Goal: Information Seeking & Learning: Learn about a topic

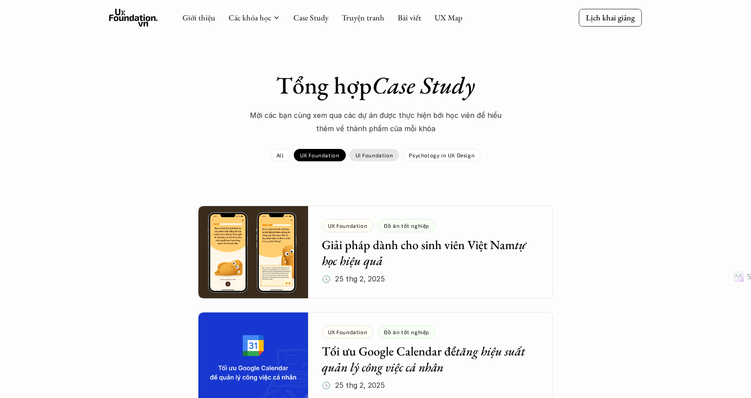
click at [381, 157] on p "UI Foundation" at bounding box center [374, 155] width 38 height 6
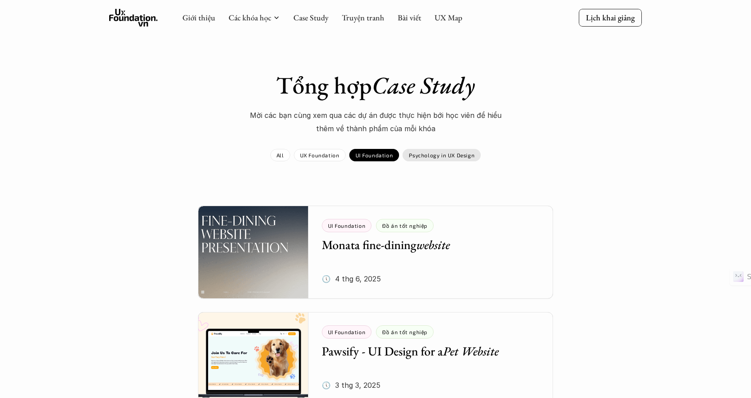
click at [442, 155] on p "Psychology in UX Design" at bounding box center [442, 155] width 66 height 6
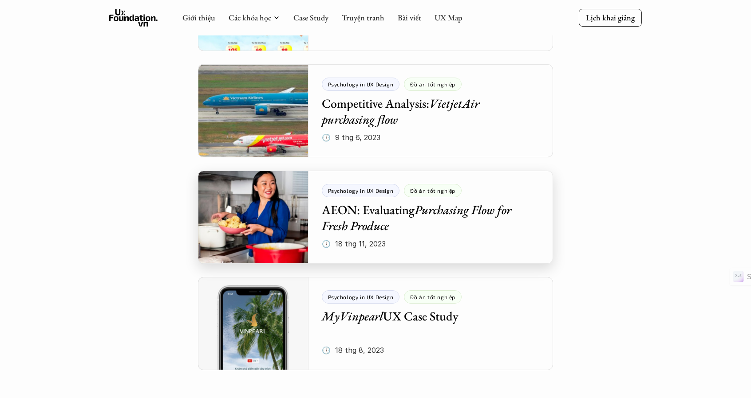
scroll to position [886, 0]
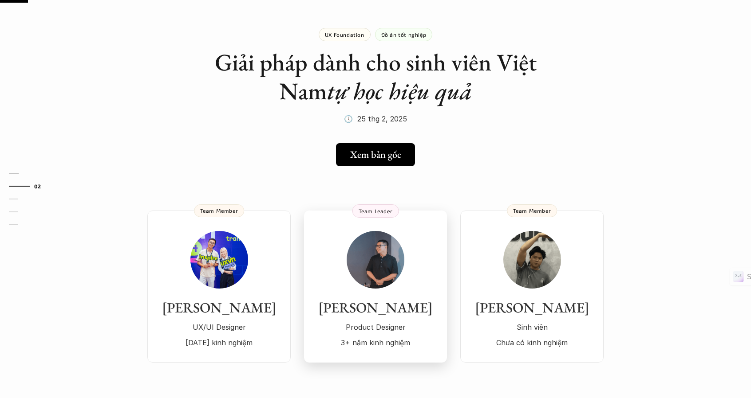
scroll to position [80, 0]
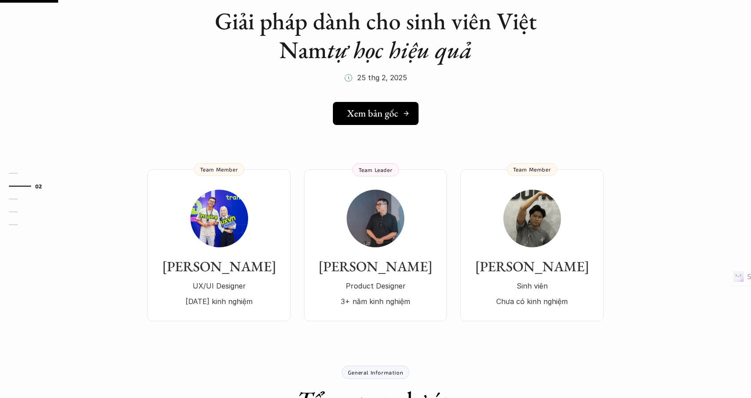
click at [379, 120] on link "Xem bản gốc" at bounding box center [376, 113] width 86 height 23
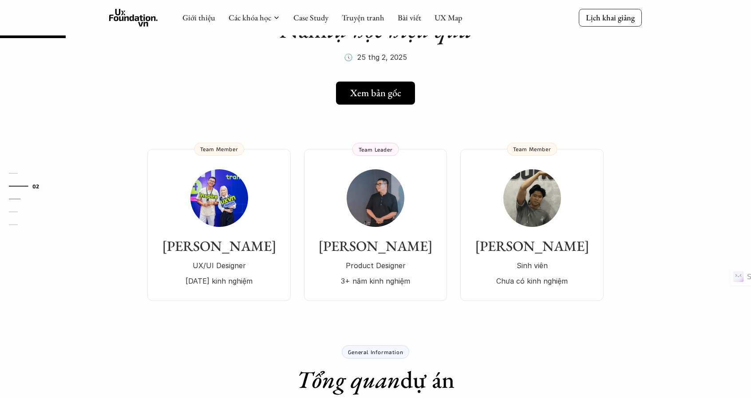
scroll to position [57, 0]
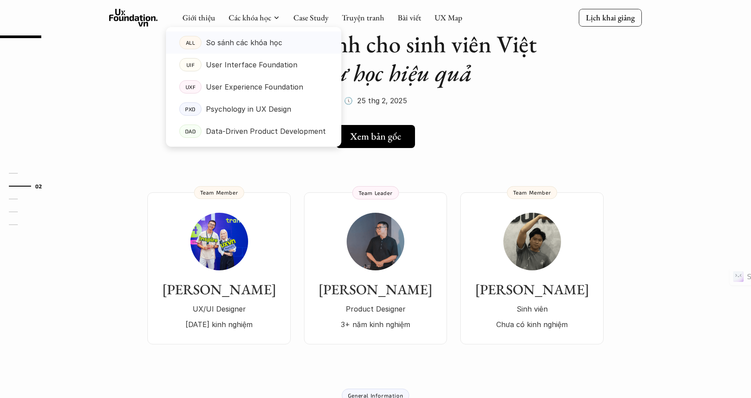
click at [250, 37] on p "So sánh các khóa học" at bounding box center [244, 42] width 76 height 13
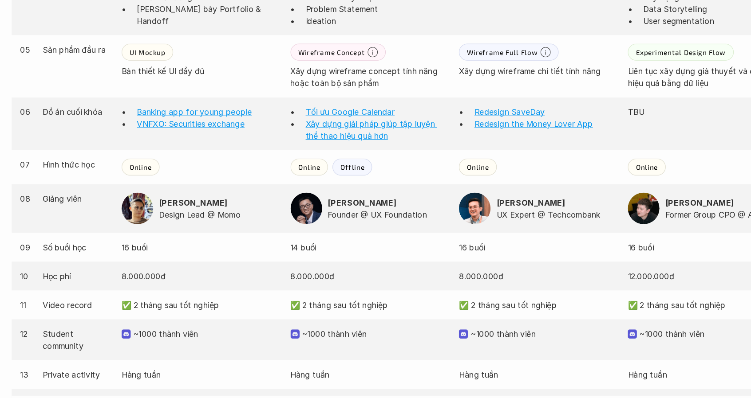
scroll to position [754, 0]
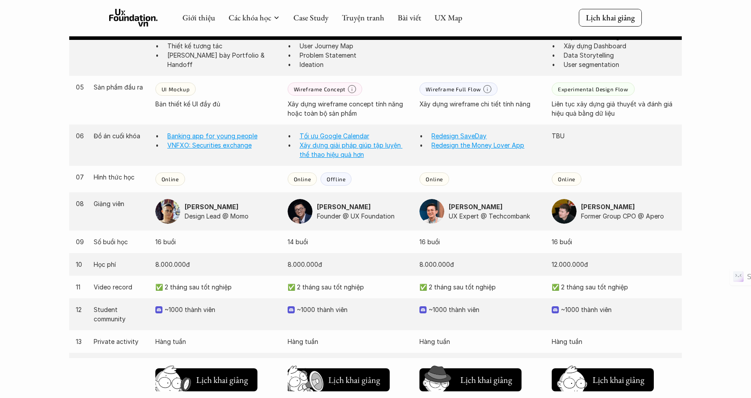
click at [337, 182] on div "Offline" at bounding box center [335, 179] width 31 height 13
click at [295, 177] on p "Online" at bounding box center [302, 179] width 17 height 6
click at [260, 182] on div "Online" at bounding box center [216, 179] width 123 height 13
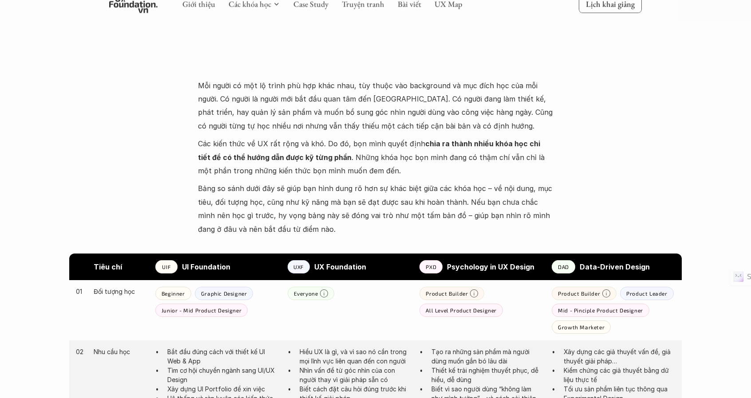
scroll to position [0, 0]
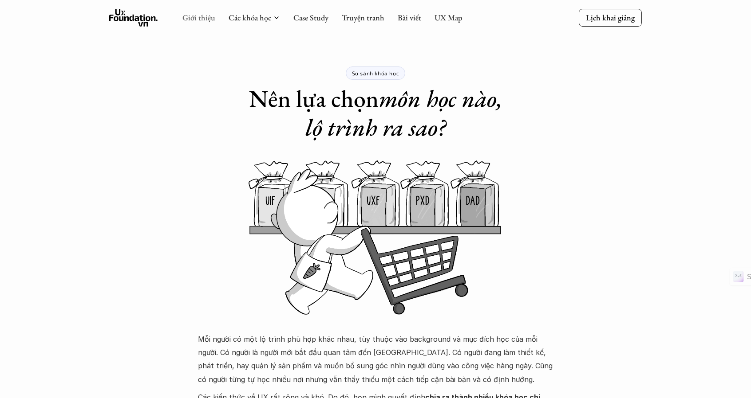
click at [204, 16] on link "Giới thiệu" at bounding box center [198, 17] width 33 height 10
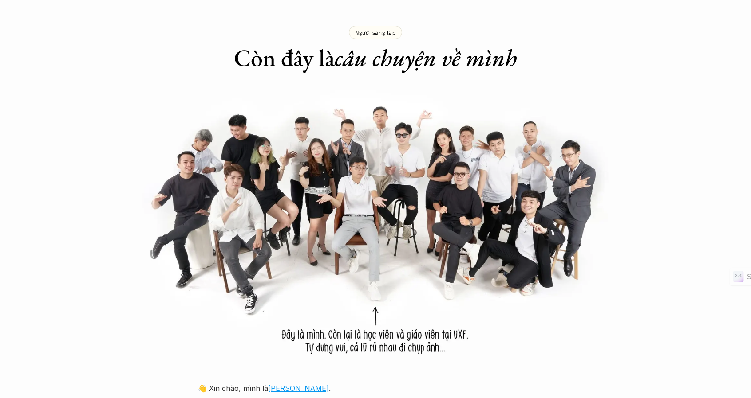
scroll to position [976, 0]
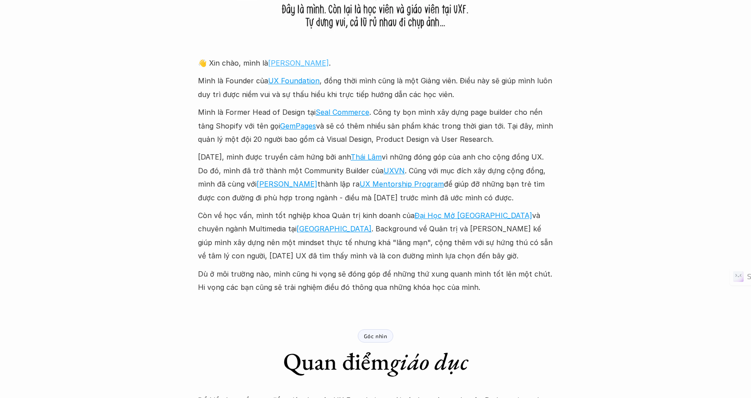
click at [281, 62] on link "[PERSON_NAME]" at bounding box center [298, 63] width 61 height 9
click at [376, 160] on link "Thái Lâm" at bounding box center [366, 157] width 31 height 9
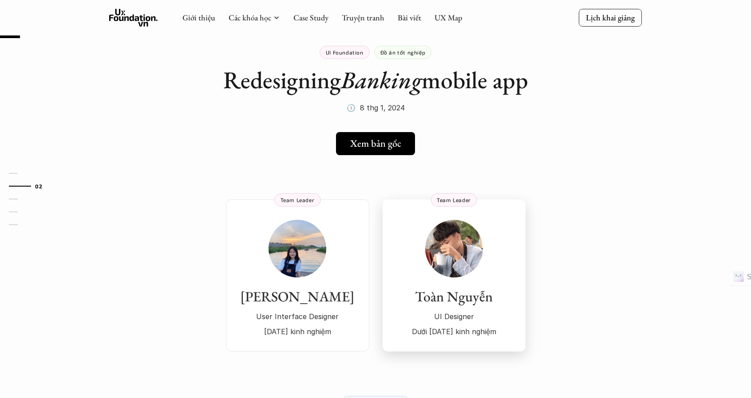
scroll to position [18, 0]
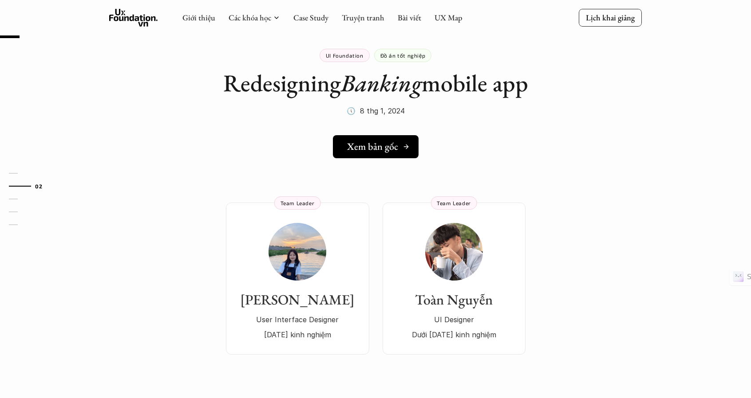
click at [395, 140] on link "Xem bản gốc" at bounding box center [376, 146] width 86 height 23
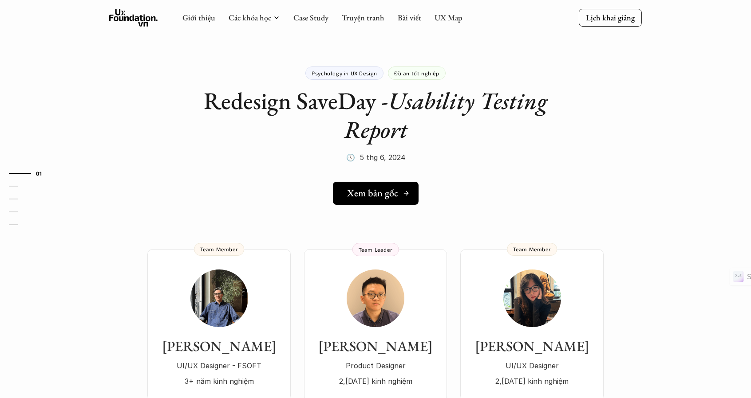
click at [374, 189] on h5 "Xem bản gốc" at bounding box center [372, 194] width 51 height 12
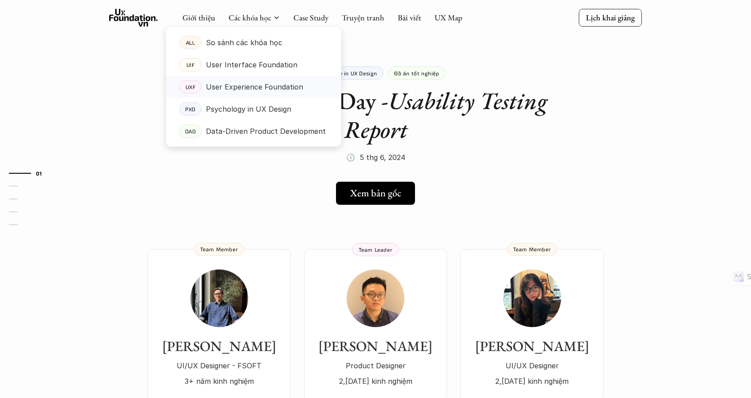
click at [246, 87] on p "User Experience Foundation" at bounding box center [254, 86] width 97 height 13
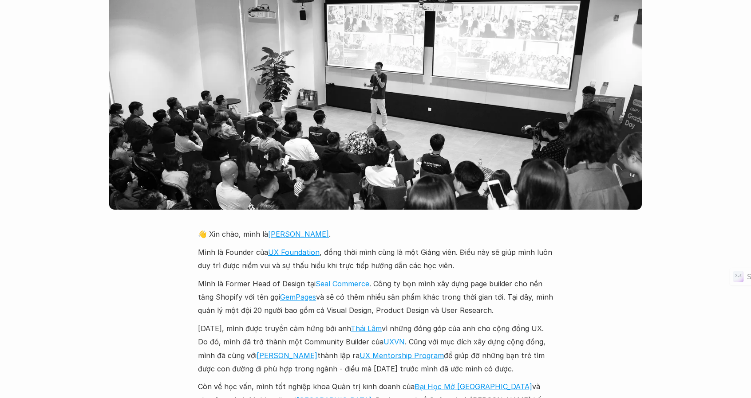
scroll to position [1899, 0]
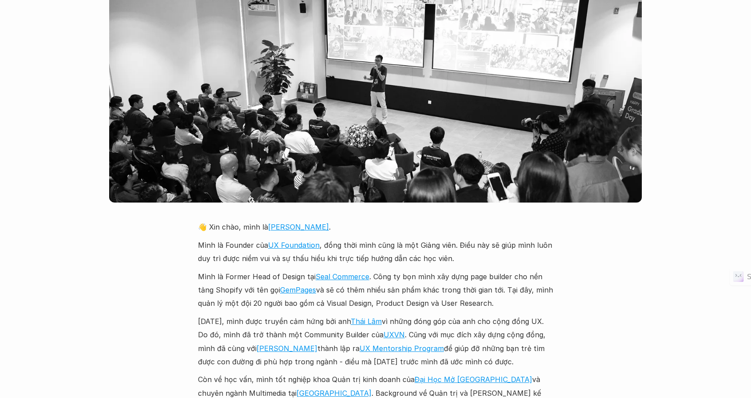
drag, startPoint x: 280, startPoint y: 209, endPoint x: 284, endPoint y: 218, distance: 10.7
drag, startPoint x: 284, startPoint y: 218, endPoint x: 257, endPoint y: 217, distance: 27.1
drag, startPoint x: 257, startPoint y: 217, endPoint x: 185, endPoint y: 249, distance: 79.1
click at [185, 249] on div "Giới thiệu Các khóa học Case Study Truyện tranh Bài viết UX Map Lịch khai giảng…" at bounding box center [375, 395] width 751 height 4589
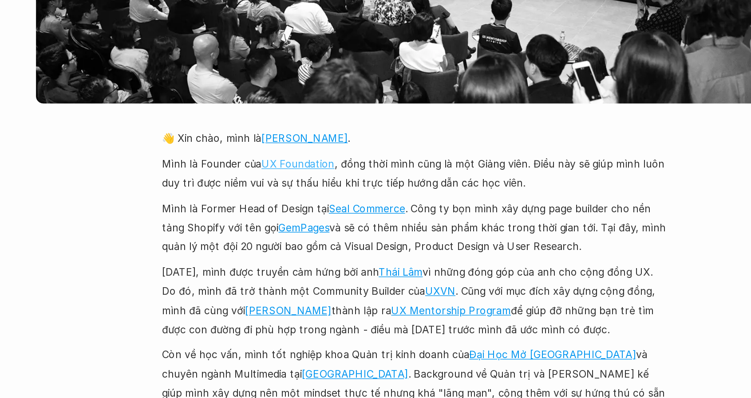
scroll to position [1914, 0]
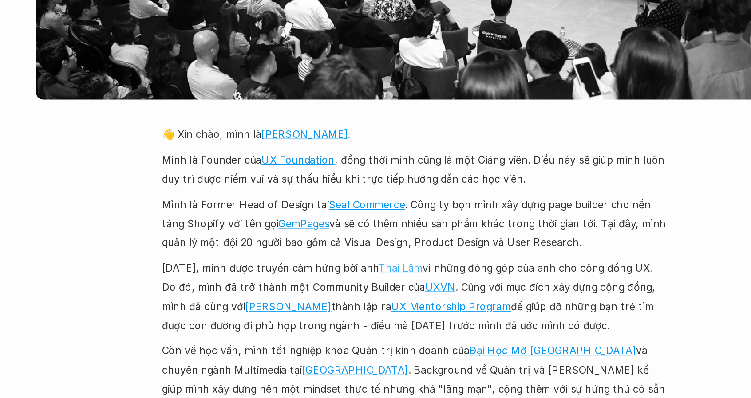
click at [375, 302] on link "Thái Lâm" at bounding box center [366, 306] width 31 height 9
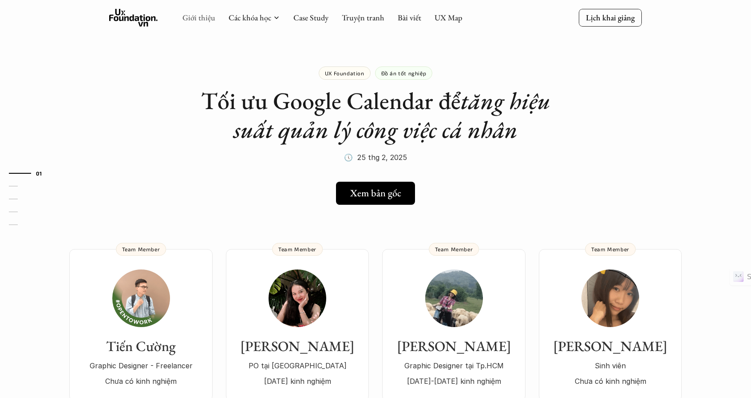
click at [198, 18] on link "Giới thiệu" at bounding box center [198, 17] width 33 height 10
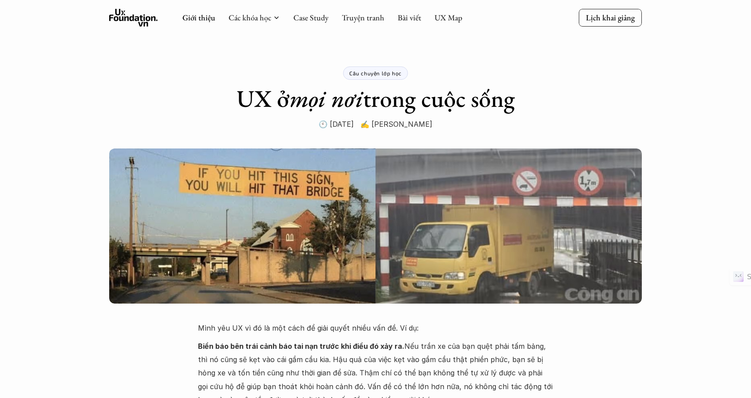
scroll to position [976, 0]
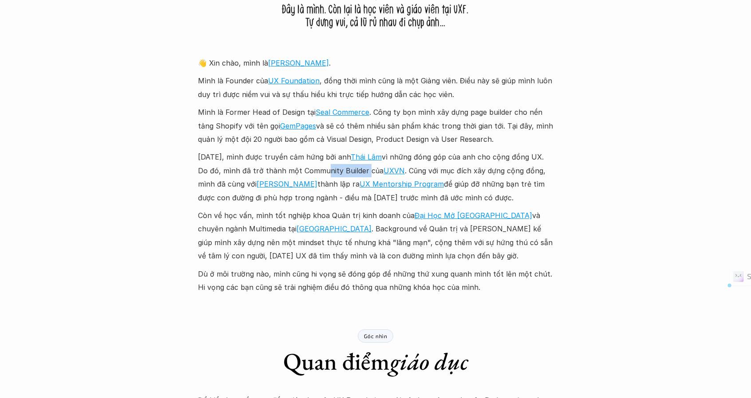
drag, startPoint x: 341, startPoint y: 170, endPoint x: 361, endPoint y: 169, distance: 20.0
click at [361, 169] on p "[DATE], mình được truyền cảm hứng bởi anh [PERSON_NAME] vì những đóng góp của a…" at bounding box center [375, 177] width 355 height 54
click at [441, 166] on p "[DATE], mình được truyền cảm hứng bởi anh [PERSON_NAME] vì những đóng góp của a…" at bounding box center [375, 177] width 355 height 54
drag, startPoint x: 421, startPoint y: 170, endPoint x: 546, endPoint y: 172, distance: 125.1
click at [546, 172] on p "[DATE], mình được truyền cảm hứng bởi anh [PERSON_NAME] vì những đóng góp của a…" at bounding box center [375, 177] width 355 height 54
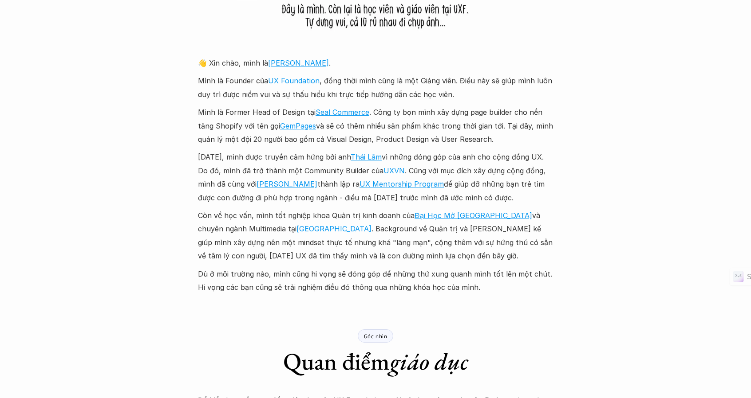
click at [299, 186] on p "[DATE], mình được truyền cảm hứng bởi anh [PERSON_NAME] vì những đóng góp của a…" at bounding box center [375, 177] width 355 height 54
click at [457, 193] on p "[DATE], mình được truyền cảm hứng bởi anh [PERSON_NAME] vì những đóng góp của a…" at bounding box center [375, 177] width 355 height 54
drag, startPoint x: 315, startPoint y: 197, endPoint x: 477, endPoint y: 200, distance: 161.5
click at [469, 199] on p "[DATE], mình được truyền cảm hứng bởi anh [PERSON_NAME] vì những đóng góp của a…" at bounding box center [375, 177] width 355 height 54
click at [495, 200] on p "[DATE], mình được truyền cảm hứng bởi anh [PERSON_NAME] vì những đóng góp của a…" at bounding box center [375, 177] width 355 height 54
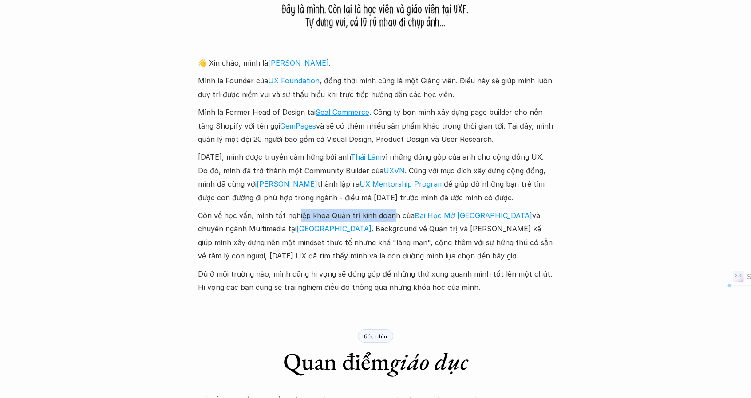
drag, startPoint x: 294, startPoint y: 210, endPoint x: 390, endPoint y: 215, distance: 95.5
click at [390, 215] on p "Còn về học vấn, mình tốt nghiệp khoa Quản trị kinh doanh của [GEOGRAPHIC_DATA] …" at bounding box center [375, 236] width 355 height 54
click at [538, 215] on p "Còn về học vấn, mình tốt nghiệp khoa Quản trị kinh doanh của [GEOGRAPHIC_DATA] …" at bounding box center [375, 236] width 355 height 54
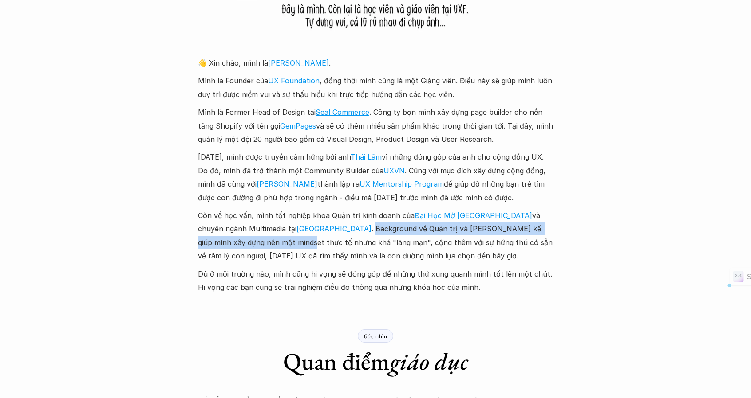
drag, startPoint x: 287, startPoint y: 228, endPoint x: 557, endPoint y: 234, distance: 270.7
click at [557, 234] on div "Giới thiệu Các khóa học Case Study Truyện tranh Bài viết UX Map Lịch khai giảng…" at bounding box center [375, 232] width 751 height 2417
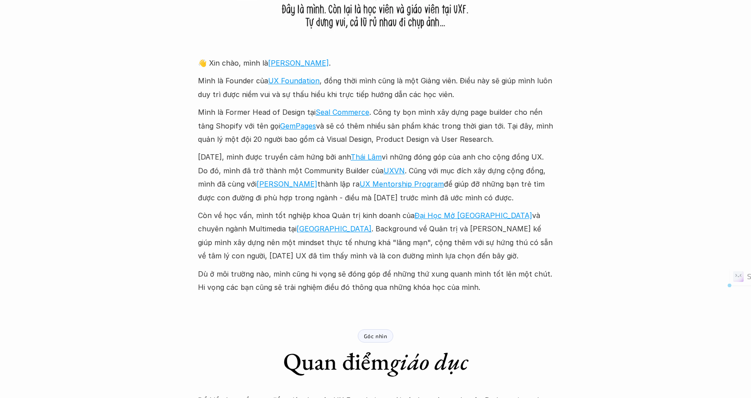
click at [326, 246] on p "Còn về học vấn, mình tốt nghiệp khoa Quản trị kinh doanh của [GEOGRAPHIC_DATA] …" at bounding box center [375, 236] width 355 height 54
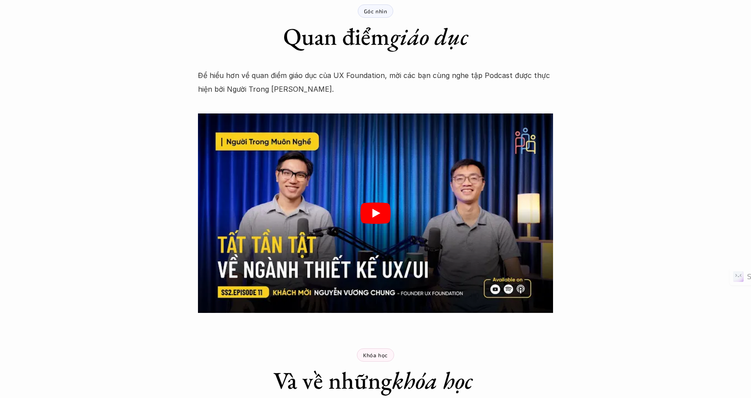
drag, startPoint x: 377, startPoint y: 213, endPoint x: 398, endPoint y: 272, distance: 62.0
drag, startPoint x: 398, startPoint y: 272, endPoint x: 252, endPoint y: 319, distance: 152.9
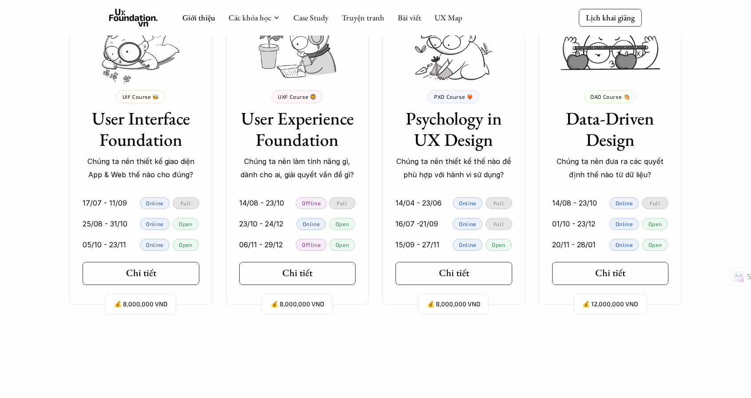
scroll to position [1799, 0]
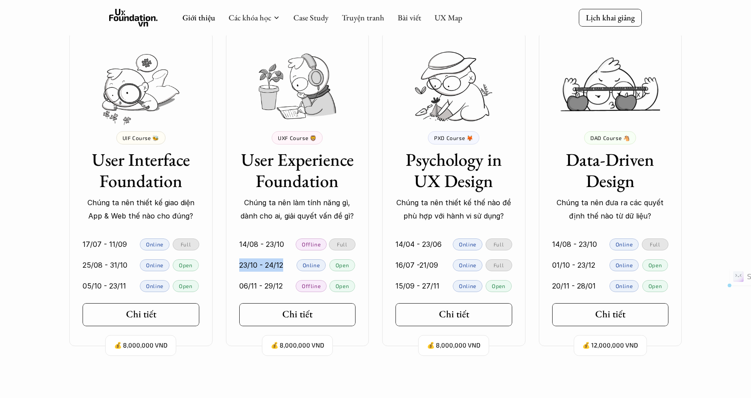
drag, startPoint x: 286, startPoint y: 264, endPoint x: 238, endPoint y: 267, distance: 47.6
click at [238, 267] on link "23/10 - 24/12 Online Open" at bounding box center [297, 265] width 143 height 21
click at [234, 293] on link "06/11 - 29/12 Offline Open" at bounding box center [297, 286] width 143 height 21
